Goal: Task Accomplishment & Management: Complete application form

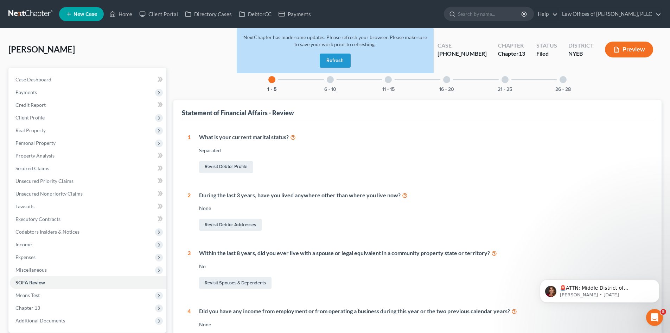
click at [31, 13] on link at bounding box center [30, 14] width 45 height 13
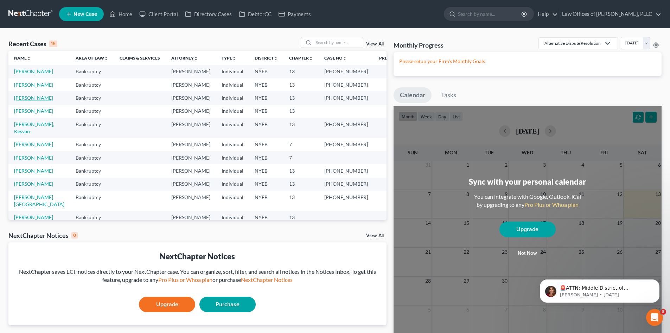
click at [23, 97] on link "[PERSON_NAME]" at bounding box center [33, 98] width 39 height 6
select select "2"
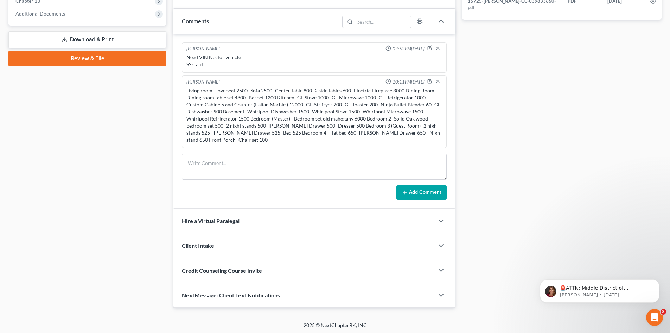
scroll to position [308, 0]
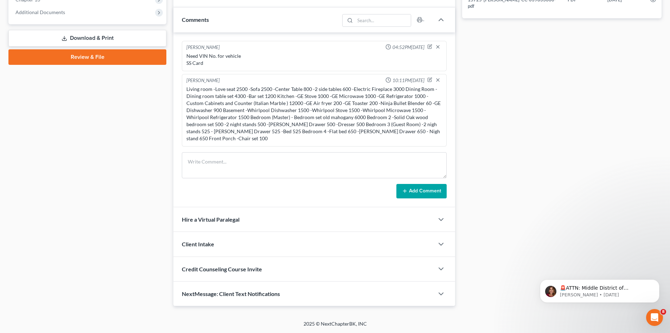
click at [121, 43] on link "Download & Print" at bounding box center [87, 38] width 158 height 17
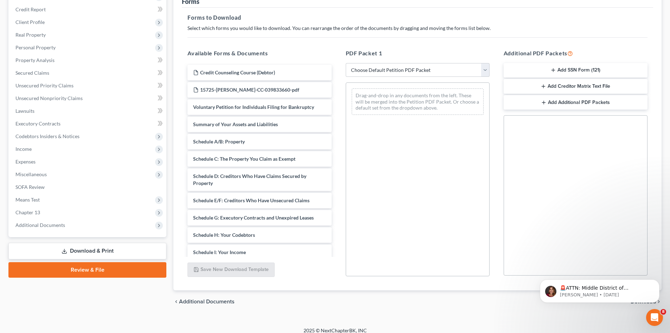
scroll to position [102, 0]
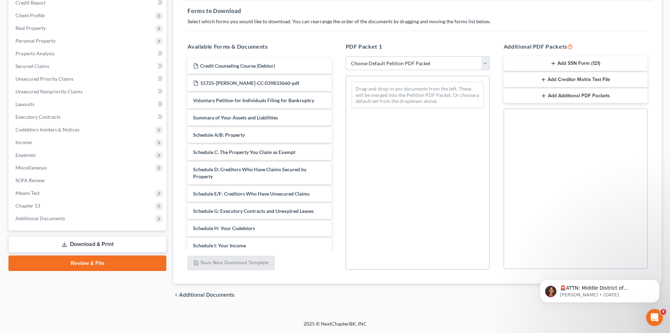
click at [484, 60] on select "Choose Default Petition PDF Packet Complete Bankruptcy Petition (all forms and …" at bounding box center [418, 63] width 144 height 14
select select "3"
click at [346, 56] on select "Choose Default Petition PDF Packet Complete Bankruptcy Petition (all forms and …" at bounding box center [418, 63] width 144 height 14
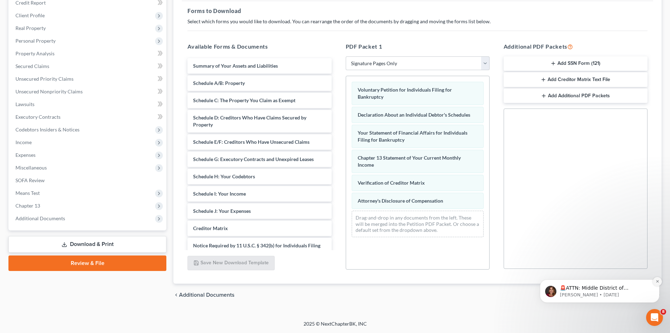
click at [660, 279] on button "Dismiss notification" at bounding box center [657, 281] width 9 height 9
click at [641, 297] on span "Download" at bounding box center [643, 295] width 25 height 6
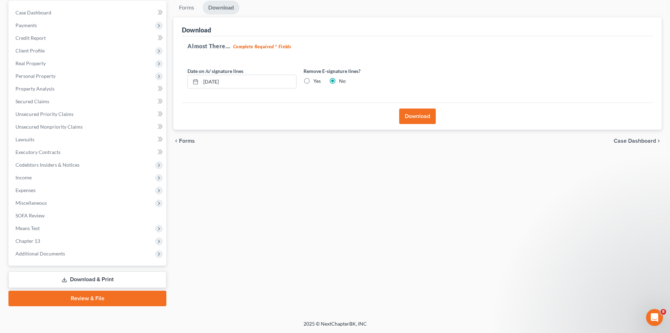
click at [314, 81] on label "Yes" at bounding box center [317, 80] width 7 height 7
click at [316, 81] on input "Yes" at bounding box center [318, 79] width 5 height 5
radio input "true"
radio input "false"
click at [217, 82] on input "[DATE]" at bounding box center [248, 81] width 95 height 13
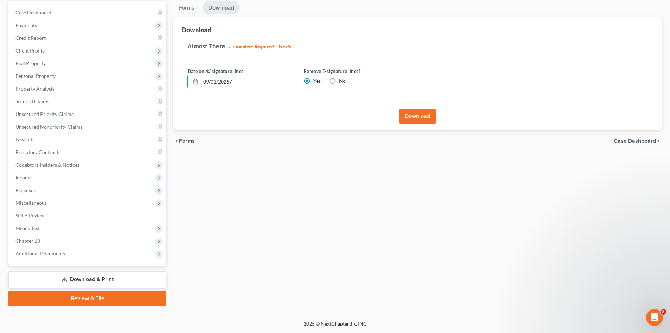
click at [203, 73] on label "Date on /s/ signature lines" at bounding box center [216, 70] width 56 height 7
click at [206, 80] on input "09/01/20257" at bounding box center [248, 81] width 95 height 13
type input "[DATE]"
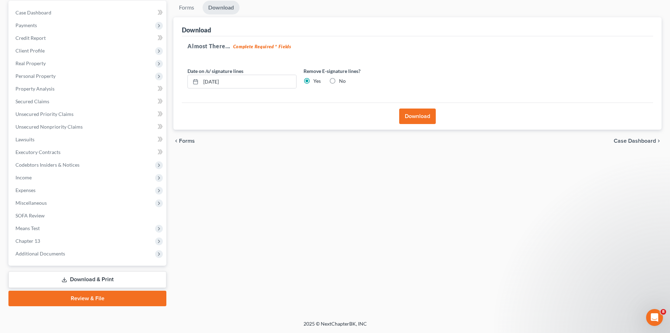
click at [411, 115] on button "Download" at bounding box center [417, 115] width 37 height 15
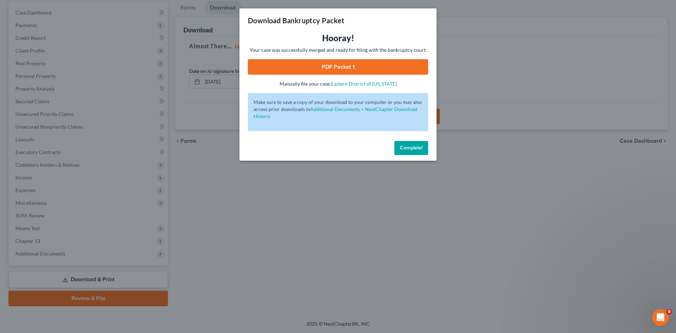
click at [385, 68] on link "PDF Packet 1" at bounding box center [338, 66] width 180 height 15
click at [501, 162] on div "Download Bankruptcy Packet Hooray! Your case was successfully merged and ready …" at bounding box center [338, 166] width 676 height 333
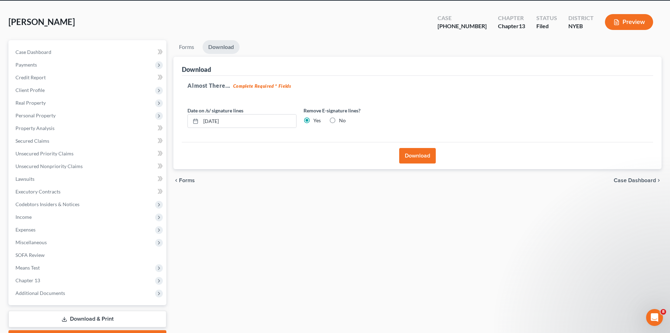
scroll to position [0, 0]
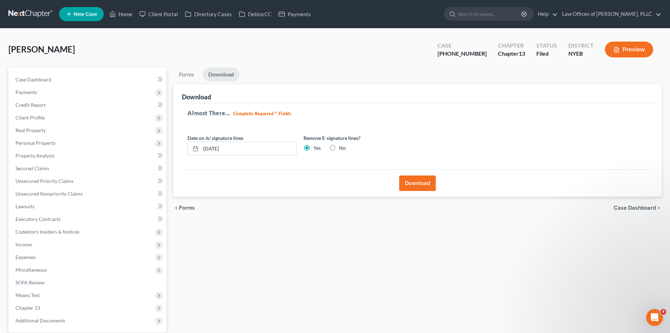
click at [26, 12] on link at bounding box center [30, 14] width 45 height 13
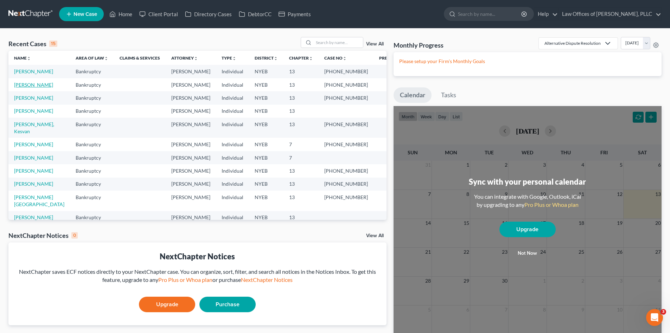
click at [28, 87] on link "[PERSON_NAME]" at bounding box center [33, 85] width 39 height 6
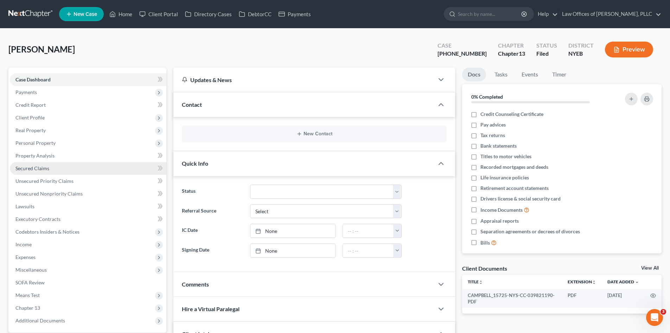
click at [44, 169] on span "Secured Claims" at bounding box center [32, 168] width 34 height 6
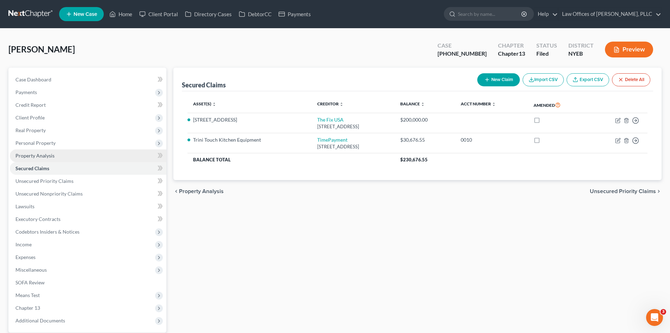
click at [67, 158] on link "Property Analysis" at bounding box center [88, 155] width 157 height 13
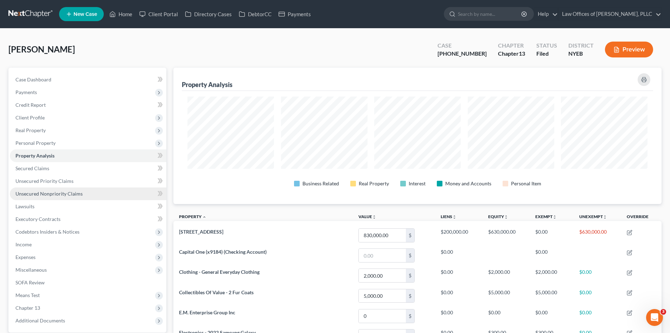
scroll to position [136, 489]
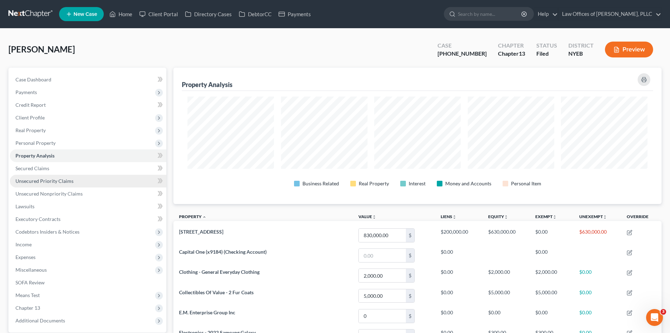
click at [59, 182] on span "Unsecured Priority Claims" at bounding box center [44, 181] width 58 height 6
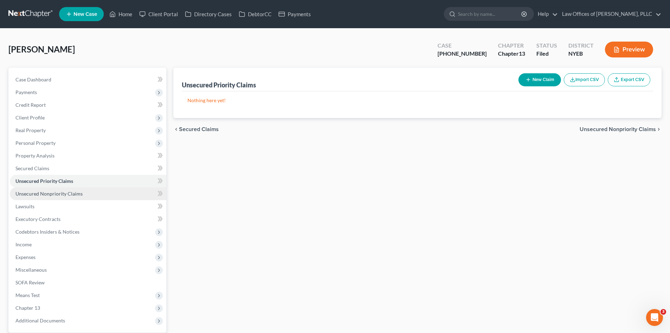
click at [60, 193] on span "Unsecured Nonpriority Claims" at bounding box center [48, 193] width 67 height 6
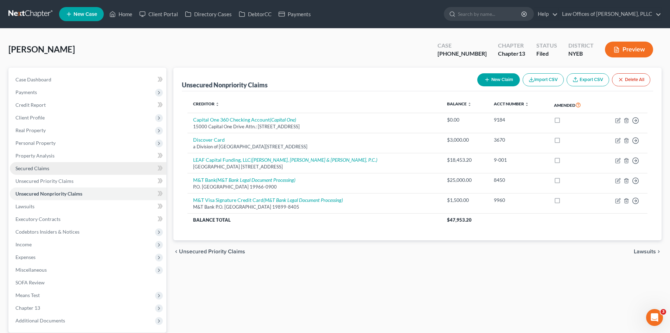
click at [33, 171] on span "Secured Claims" at bounding box center [32, 168] width 34 height 6
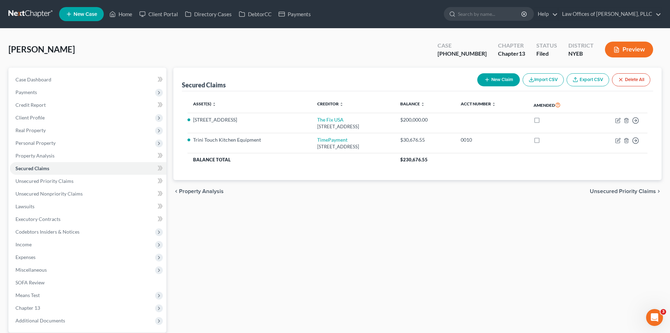
click at [23, 7] on nav "Home New Case Client Portal Directory Cases DebtorCC Payments Law Offices of Jj…" at bounding box center [335, 14] width 670 height 28
click at [25, 13] on link at bounding box center [30, 14] width 45 height 13
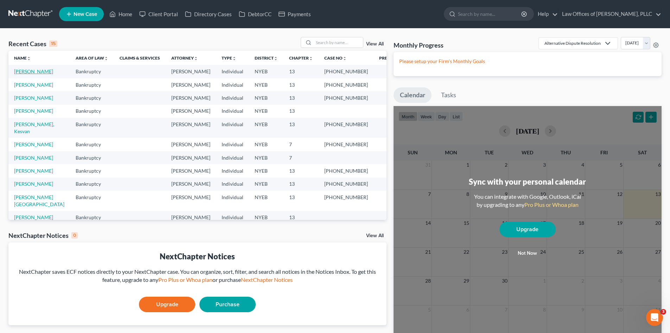
click at [46, 73] on link "[PERSON_NAME]" at bounding box center [33, 71] width 39 height 6
select select "2"
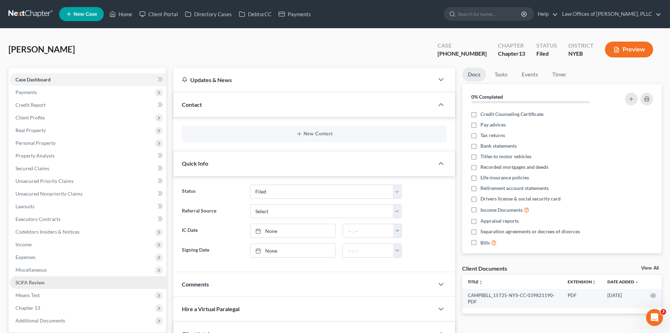
click at [40, 281] on span "SOFA Review" at bounding box center [29, 282] width 29 height 6
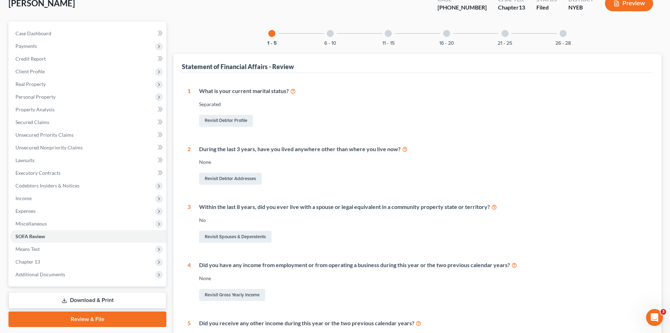
scroll to position [47, 0]
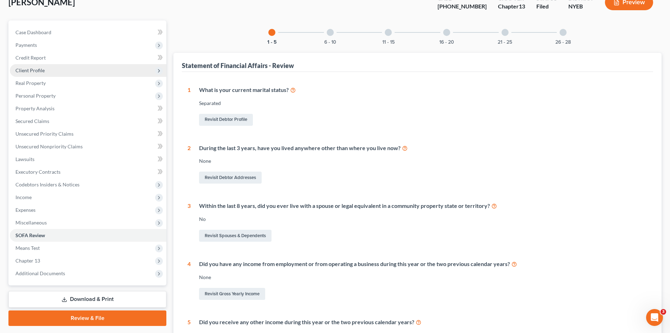
click at [35, 68] on span "Client Profile" at bounding box center [29, 70] width 29 height 6
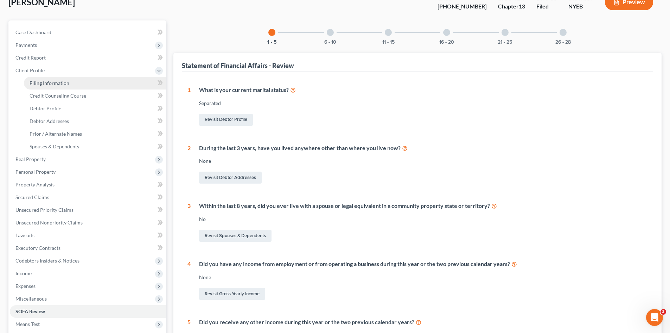
click at [37, 80] on span "Filing Information" at bounding box center [50, 83] width 40 height 6
select select "1"
select select "0"
select select "3"
select select "53"
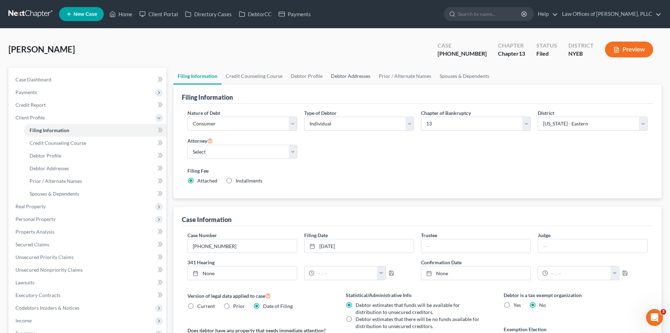
click at [342, 75] on link "Debtor Addresses" at bounding box center [351, 76] width 48 height 17
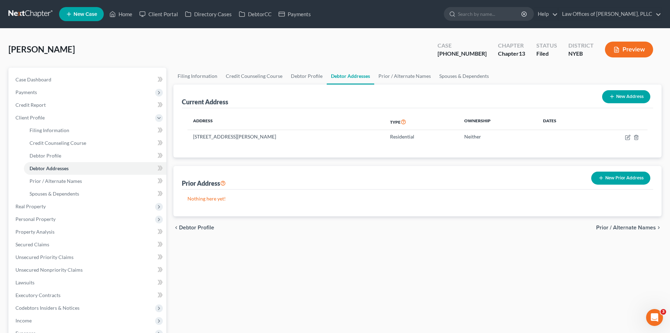
select select "1"
select select "0"
select select "3"
select select "53"
select select "0"
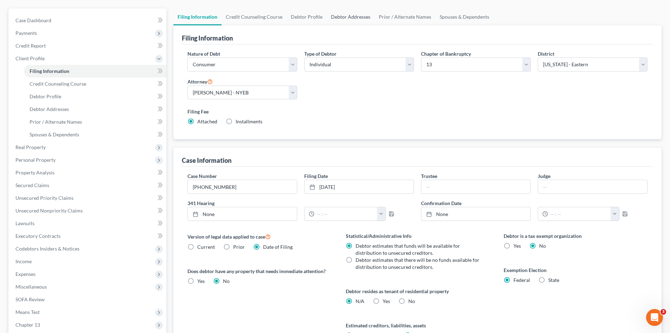
scroll to position [60, 0]
click at [40, 297] on span "SOFA Review" at bounding box center [29, 298] width 29 height 6
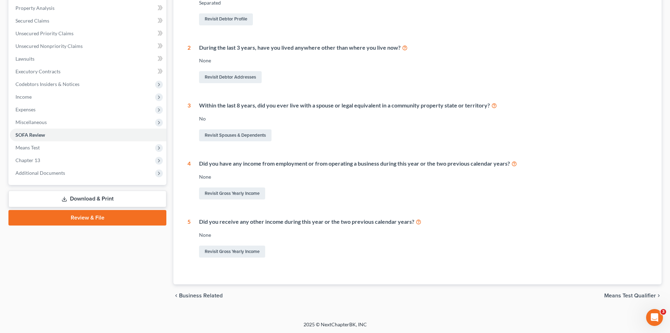
scroll to position [148, 0]
click at [634, 293] on span "Means Test Qualifier" at bounding box center [631, 295] width 52 height 6
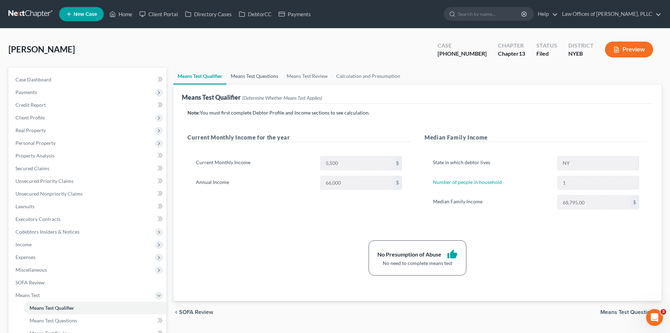
click at [273, 76] on link "Means Test Questions" at bounding box center [255, 76] width 56 height 17
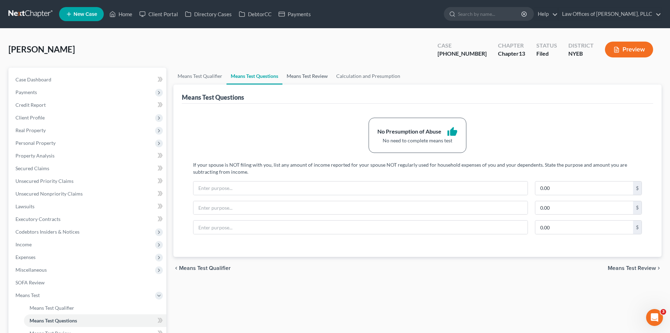
click at [298, 75] on link "Means Test Review" at bounding box center [308, 76] width 50 height 17
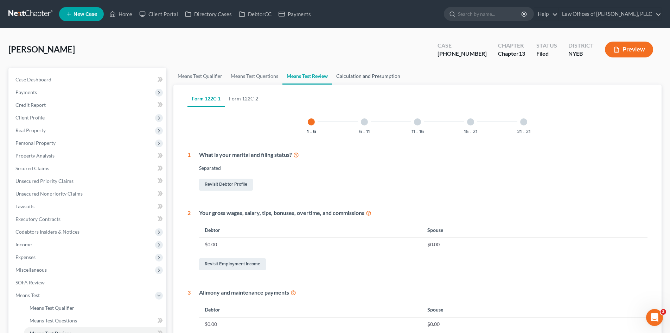
click at [348, 74] on link "Calculation and Presumption" at bounding box center [368, 76] width 73 height 17
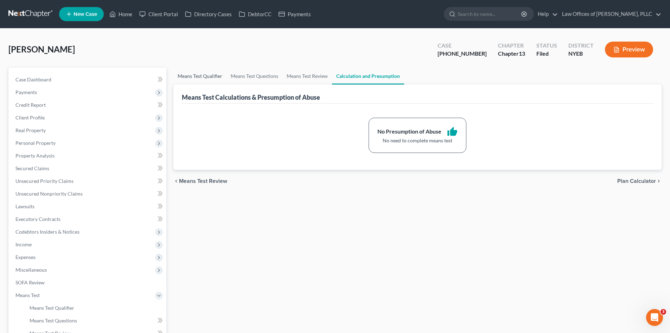
click at [197, 75] on link "Means Test Qualifier" at bounding box center [200, 76] width 53 height 17
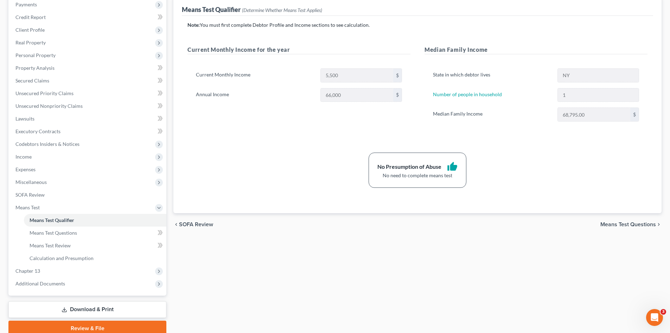
scroll to position [87, 0]
click at [32, 196] on span "SOFA Review" at bounding box center [29, 195] width 29 height 6
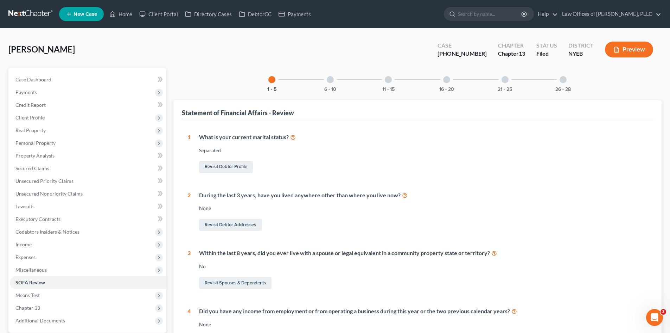
click at [332, 80] on div at bounding box center [330, 79] width 7 height 7
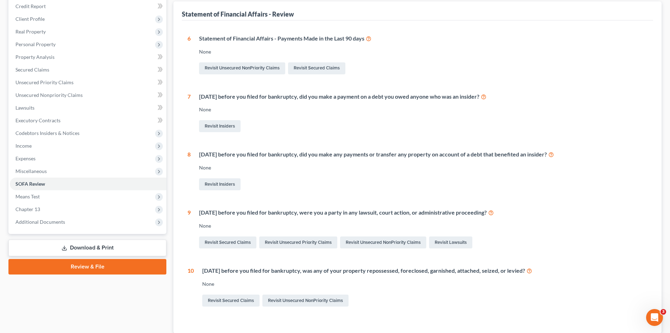
scroll to position [100, 0]
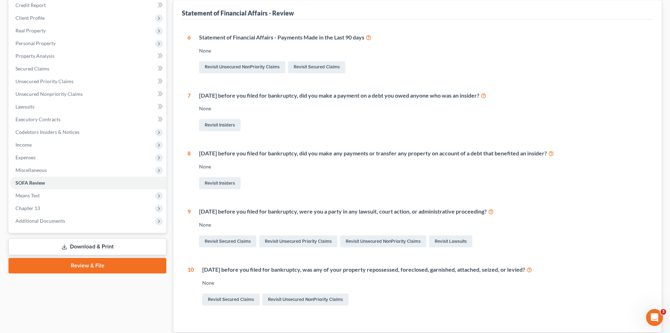
click at [371, 39] on icon at bounding box center [369, 37] width 6 height 7
click at [533, 271] on icon at bounding box center [530, 269] width 6 height 7
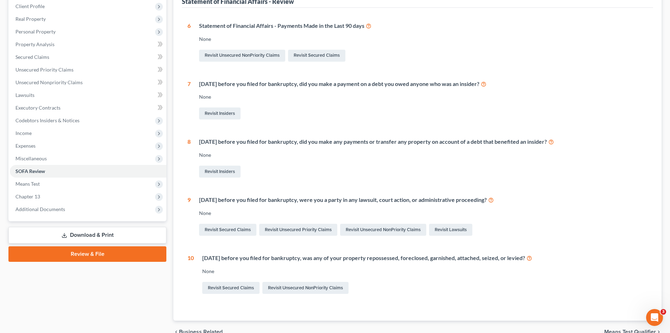
scroll to position [111, 0]
click at [291, 289] on link "Revisit Unsecured NonPriority Claims" at bounding box center [306, 288] width 86 height 12
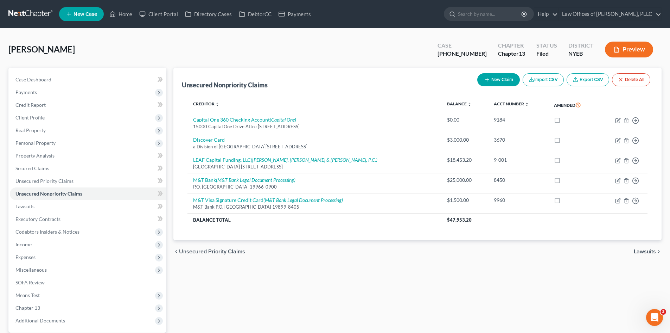
click at [497, 78] on button "New Claim" at bounding box center [499, 79] width 43 height 13
select select "0"
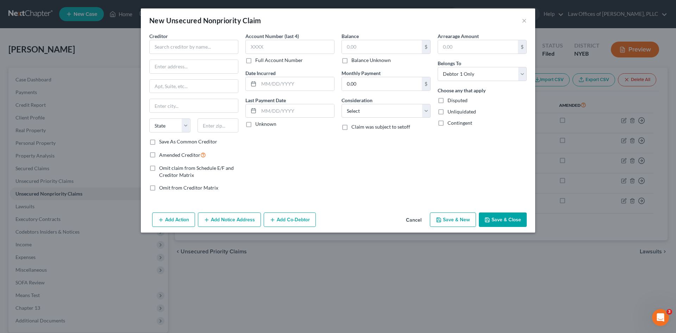
click at [447, 100] on label "Disputed" at bounding box center [457, 100] width 20 height 7
click at [450, 100] on input "Disputed" at bounding box center [452, 99] width 5 height 5
checkbox input "true"
click at [421, 221] on button "Cancel" at bounding box center [413, 220] width 27 height 14
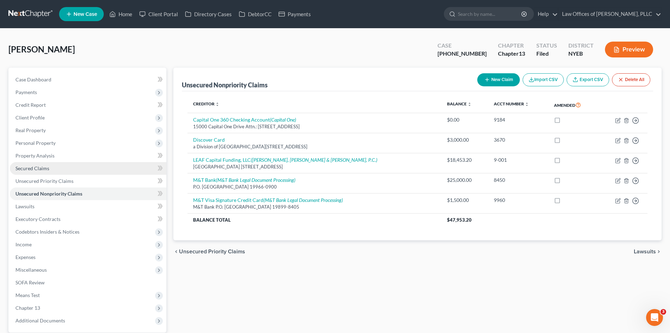
click at [36, 169] on span "Secured Claims" at bounding box center [32, 168] width 34 height 6
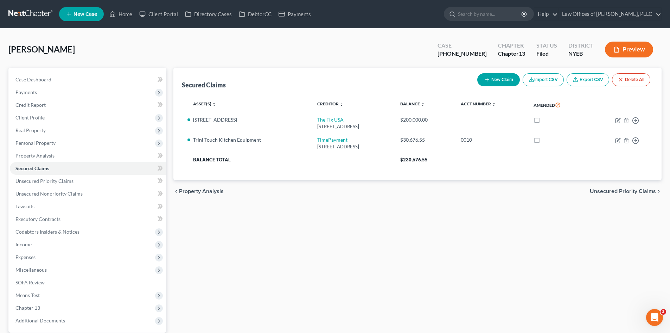
click at [498, 75] on button "New Claim" at bounding box center [499, 79] width 43 height 13
select select "0"
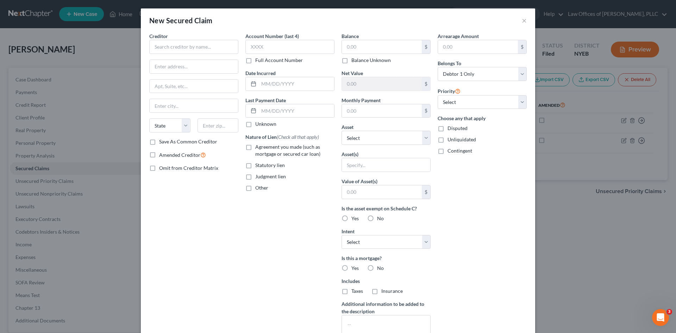
click at [447, 128] on label "Disputed" at bounding box center [457, 128] width 20 height 7
click at [450, 128] on input "Disputed" at bounding box center [452, 127] width 5 height 5
checkbox input "true"
click at [469, 105] on select "Select 1st 2nd 3rd 4th 5th 6th 7th 8th 9th 10th 11th 12th 13th 14th 15th 16th 1…" at bounding box center [481, 102] width 89 height 14
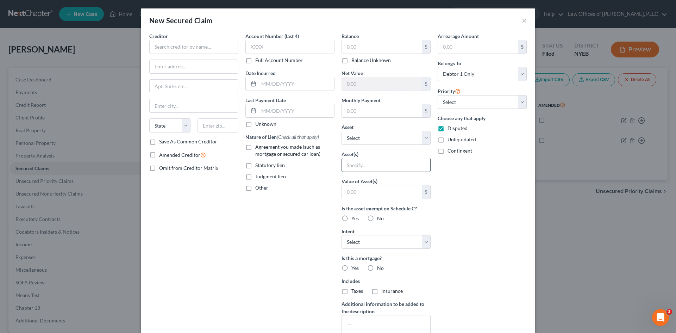
click at [378, 166] on input "text" at bounding box center [386, 164] width 88 height 13
click at [378, 135] on select "Select Other Multiple Assets Trini Touch Kitchen Equipment - $0.0 12 West Peach…" at bounding box center [385, 138] width 89 height 14
select select "3"
click at [341, 131] on select "Select Other Multiple Assets Trini Touch Kitchen Equipment - $0.0 12 West Peach…" at bounding box center [385, 138] width 89 height 14
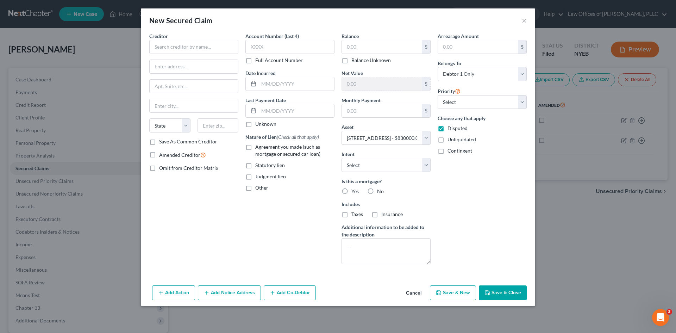
click at [377, 190] on label "No" at bounding box center [380, 191] width 7 height 7
click at [380, 190] on input "No" at bounding box center [382, 190] width 5 height 5
radio input "true"
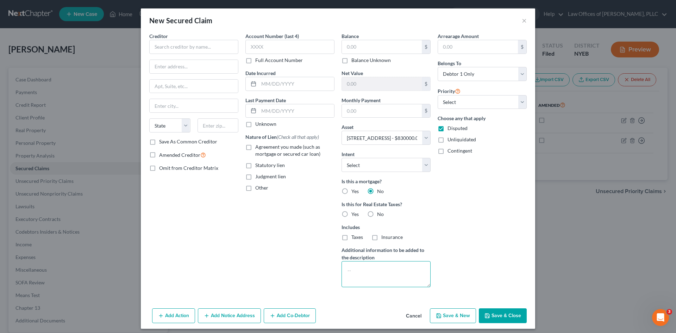
click at [369, 273] on textarea at bounding box center [385, 274] width 89 height 26
type textarea "H"
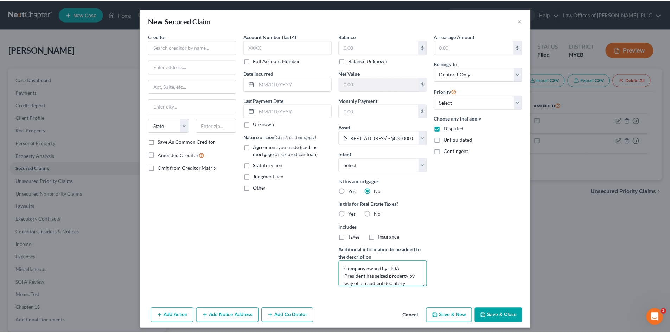
scroll to position [9, 0]
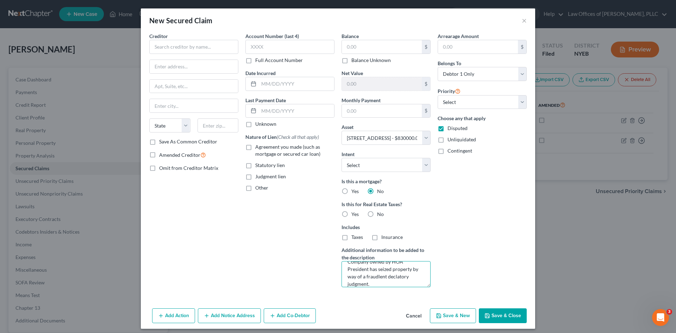
click at [376, 276] on textarea "Company owned by HOA President has seized property by way of a fraudlent declat…" at bounding box center [385, 274] width 89 height 26
click at [373, 275] on textarea "Company owned by HOA President has seized property by way of a fraudlent declat…" at bounding box center [385, 274] width 89 height 26
click at [376, 277] on textarea "Company owned by HOA President has seized property by way of a fradulent declat…" at bounding box center [385, 274] width 89 height 26
click at [392, 276] on textarea "Company owned by HOA President has seized property by way of a fradulent declat…" at bounding box center [385, 274] width 89 height 26
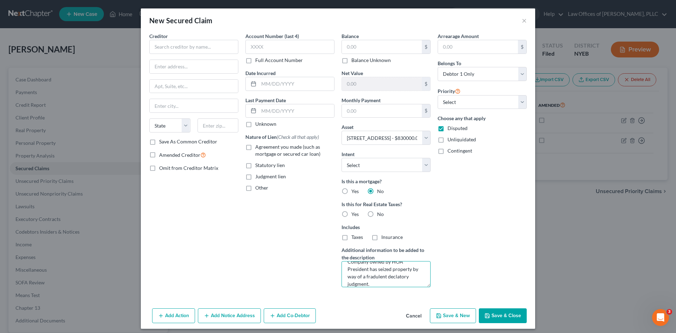
click at [396, 276] on textarea "Company owned by HOA President has seized property by way of a fradulent declat…" at bounding box center [385, 274] width 89 height 26
type textarea "Company owned by HOA President has seized property by way of a fradulent declar…"
click at [395, 287] on div "Balance $ Balance Unknown Balance Undetermined $ Balance Unknown Net Value $ Mo…" at bounding box center [386, 162] width 96 height 260
click at [392, 283] on textarea "Company owned by HOA President has seized property by way of a fradulent declar…" at bounding box center [385, 274] width 89 height 26
click at [457, 315] on button "Save & New" at bounding box center [453, 315] width 46 height 15
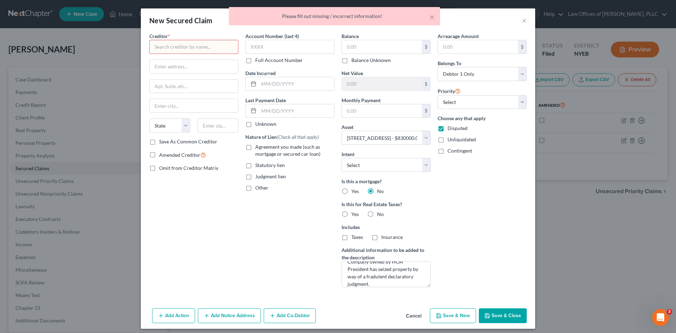
click at [215, 44] on input "text" at bounding box center [193, 47] width 89 height 14
type input "Mjajsdhaush"
click at [191, 65] on input "text" at bounding box center [194, 66] width 88 height 13
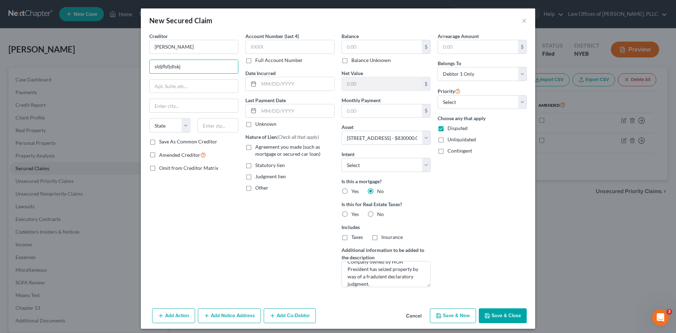
type input "sldjflsfjdlskj"
click at [486, 314] on icon "button" at bounding box center [487, 316] width 6 height 6
select select
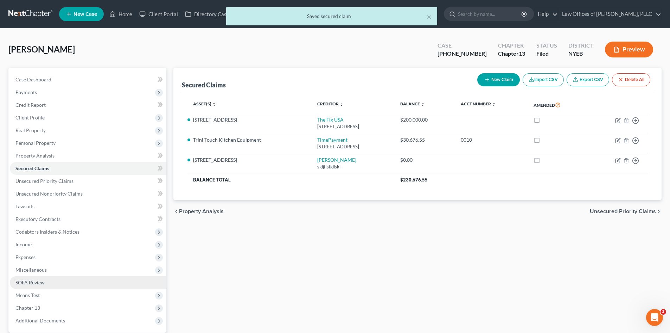
click at [48, 282] on link "SOFA Review" at bounding box center [88, 282] width 157 height 13
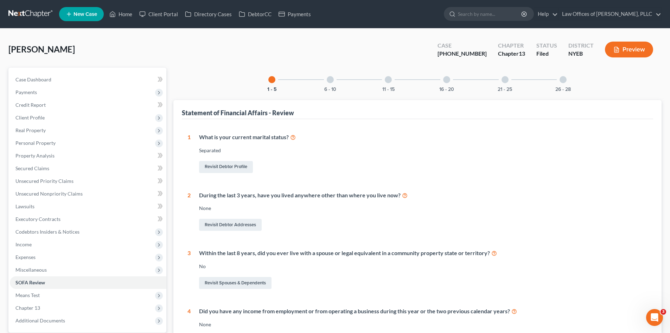
click at [331, 80] on div at bounding box center [330, 79] width 7 height 7
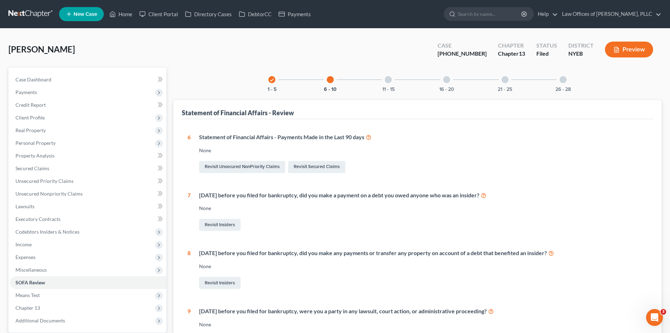
click at [386, 78] on div at bounding box center [388, 79] width 7 height 7
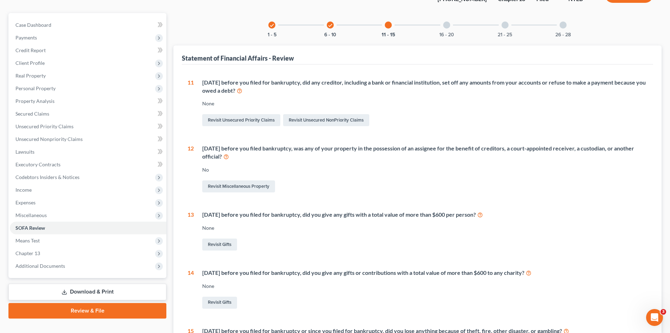
scroll to position [56, 0]
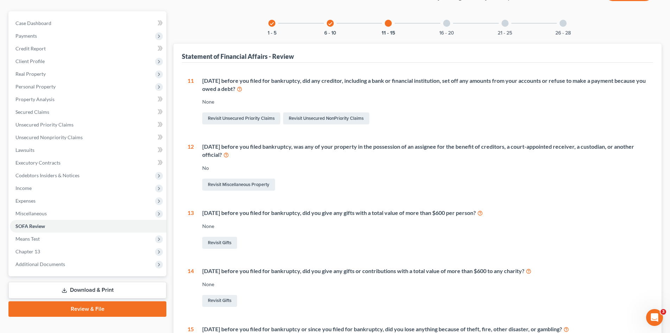
click at [447, 22] on div at bounding box center [446, 23] width 7 height 7
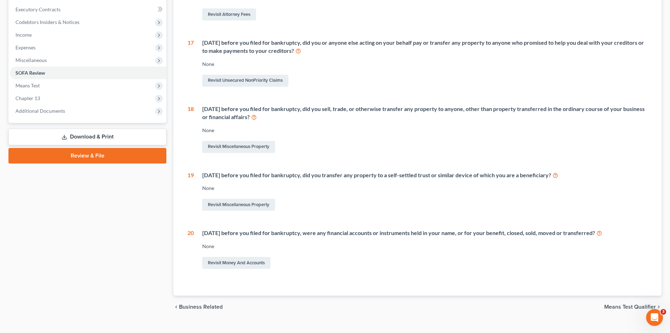
scroll to position [0, 0]
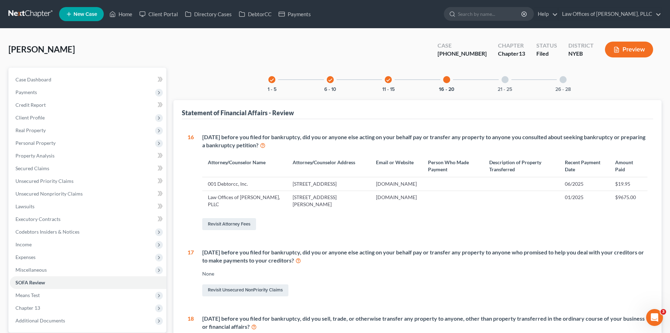
click at [508, 80] on div at bounding box center [505, 79] width 7 height 7
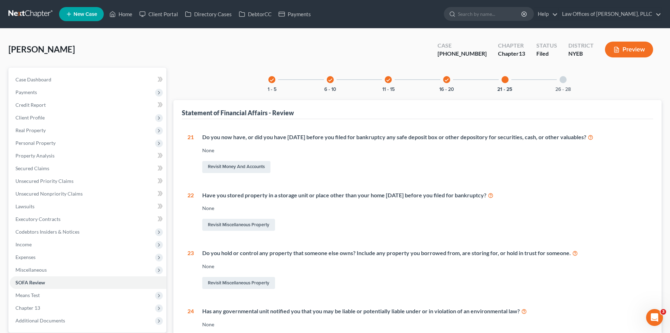
click at [563, 78] on div at bounding box center [563, 79] width 7 height 7
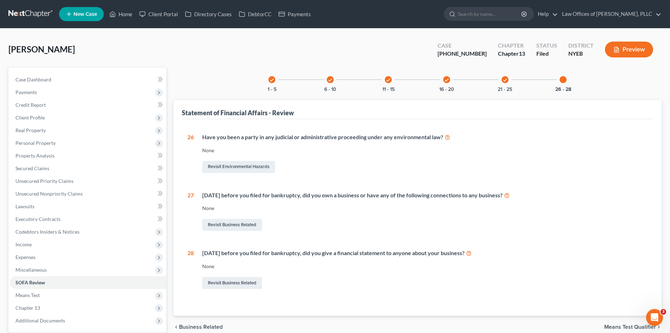
click at [472, 252] on icon at bounding box center [469, 252] width 6 height 7
